Goal: Transaction & Acquisition: Purchase product/service

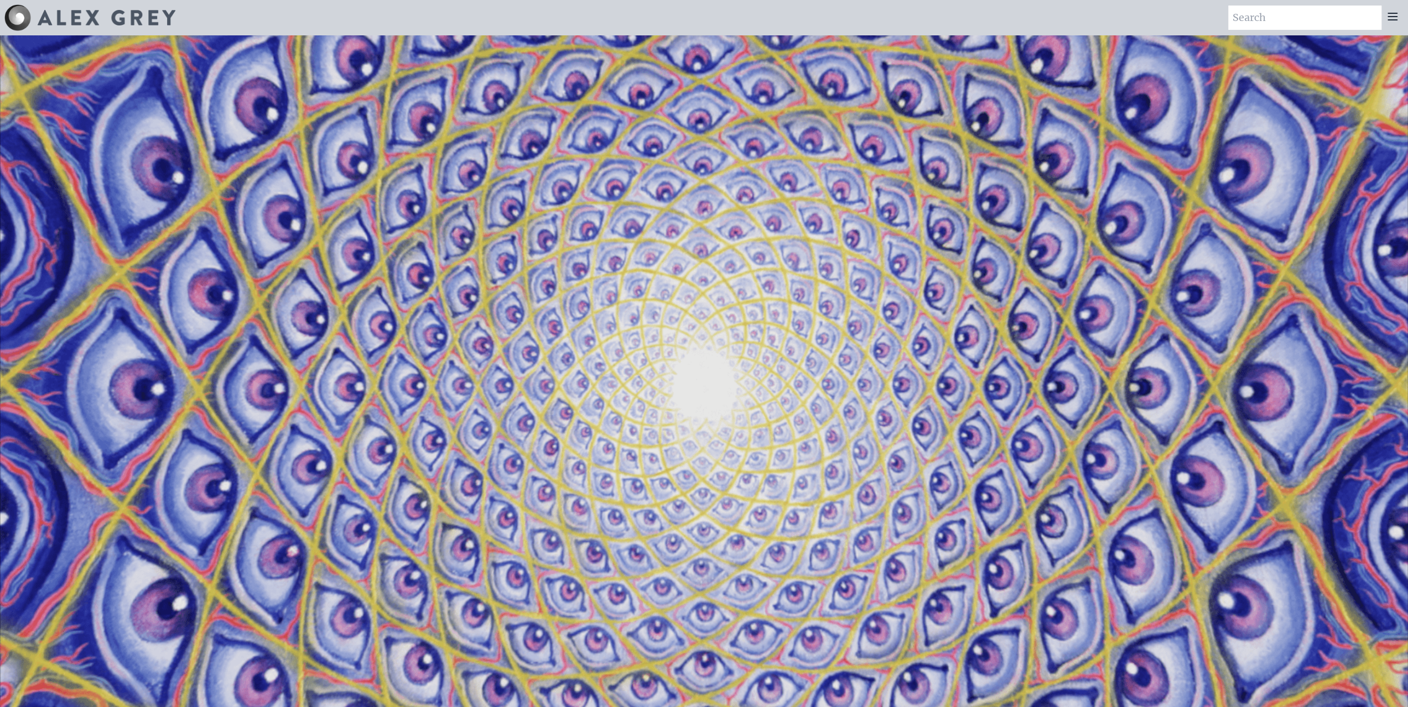
click at [1394, 19] on icon at bounding box center [1391, 16] width 13 height 13
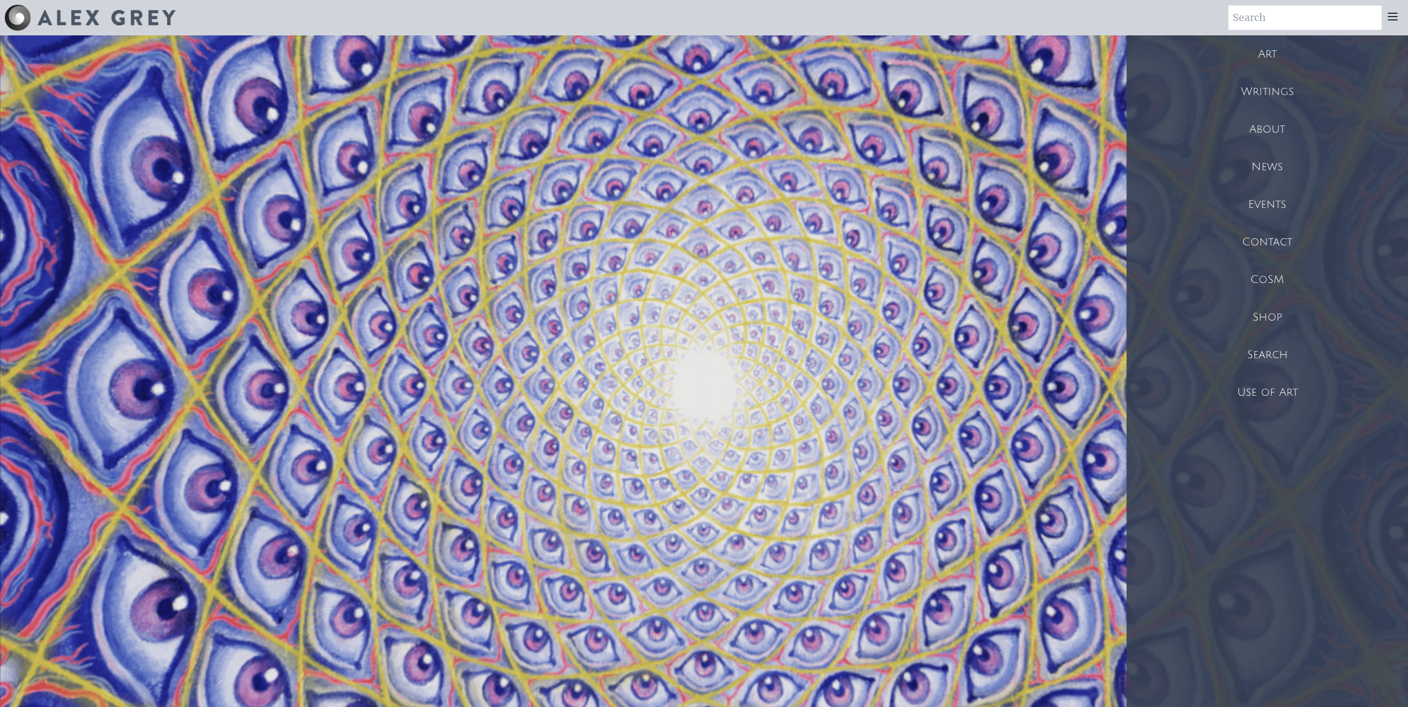
click at [1274, 313] on div "Shop" at bounding box center [1267, 318] width 282 height 38
